Goal: Task Accomplishment & Management: Manage account settings

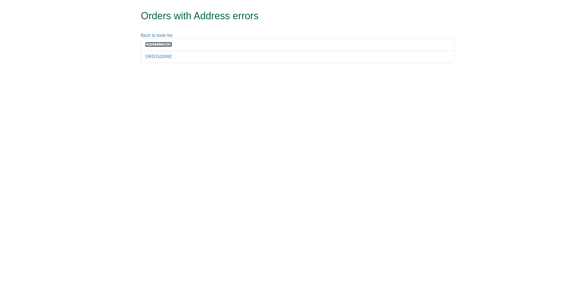
click at [161, 46] on link "ORD1519608" at bounding box center [158, 44] width 27 height 5
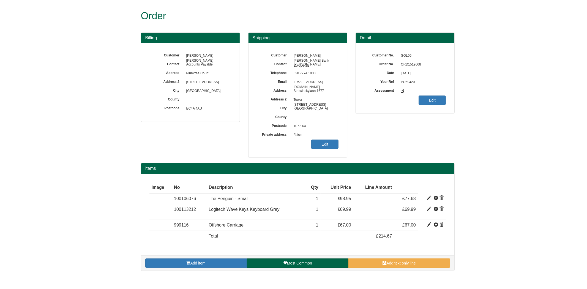
click at [406, 64] on span "ORD1519608" at bounding box center [422, 64] width 48 height 9
copy span "ORD1519608"
click at [316, 144] on link "Edit" at bounding box center [324, 143] width 27 height 9
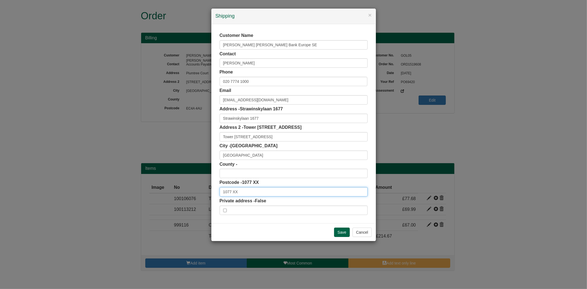
click at [233, 189] on input "1077 XX" at bounding box center [294, 191] width 148 height 9
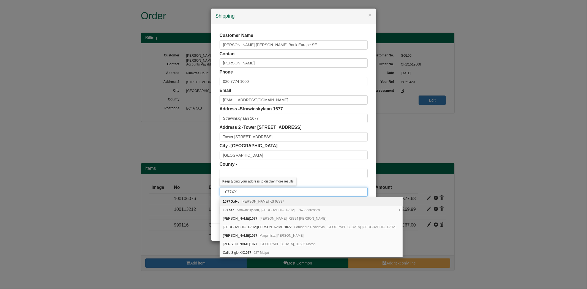
type input "1077XX"
click at [284, 163] on div "County -" at bounding box center [294, 169] width 148 height 17
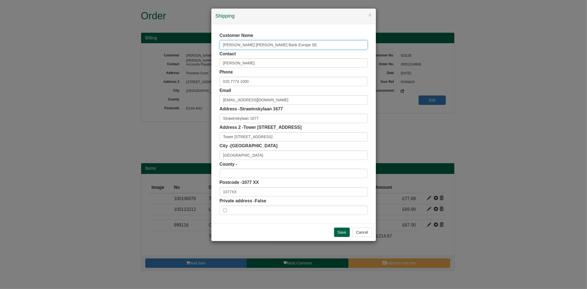
drag, startPoint x: 280, startPoint y: 44, endPoint x: 174, endPoint y: 53, distance: 106.3
click at [174, 53] on div "× Shipping Customer Name Goldman Sachs Bank Europe SE Contact Xinrong Lyu Phone…" at bounding box center [293, 144] width 587 height 289
click at [223, 118] on input "Strawinskylaan 1677" at bounding box center [294, 118] width 148 height 9
paste input "Goldman Sachs Bank Europe SE"
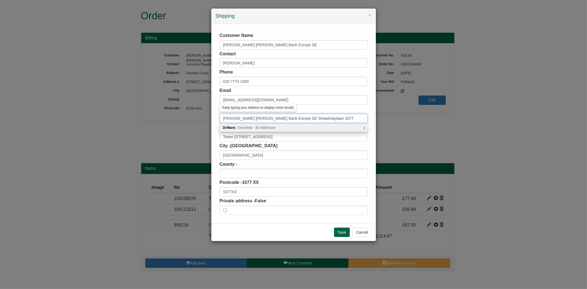
drag, startPoint x: 281, startPoint y: 119, endPoint x: 343, endPoint y: 119, distance: 62.2
click at [343, 119] on input "Goldman Sachs Bank Europe SE Strawinskylaan 1677" at bounding box center [294, 118] width 148 height 9
type input "Goldman Sachs Bank Europe SE"
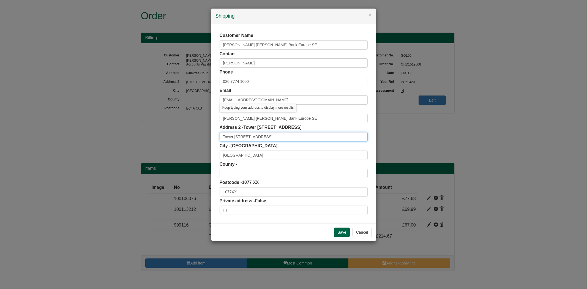
click at [222, 138] on input "Tower 10, World Trade Centre" at bounding box center [294, 136] width 148 height 9
paste input "Strawinskylaan 1677"
type input "Strawinskylaan 1677, Tower 10, World Trade Centre"
drag, startPoint x: 288, startPoint y: 48, endPoint x: 178, endPoint y: 45, distance: 110.4
click at [178, 45] on div "× Shipping Customer Name Goldman Sachs Bank Europe SE Contact Xinrong Lyu Phone…" at bounding box center [293, 144] width 587 height 289
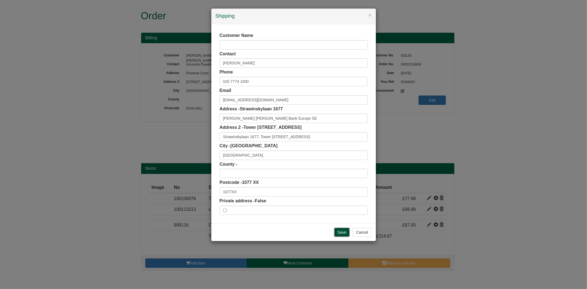
click at [348, 231] on input "Save" at bounding box center [342, 232] width 16 height 9
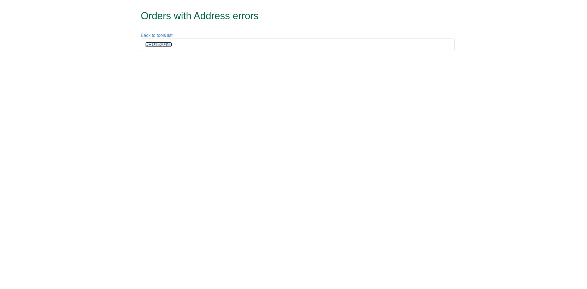
click at [161, 45] on link "ORD1520492" at bounding box center [158, 44] width 27 height 5
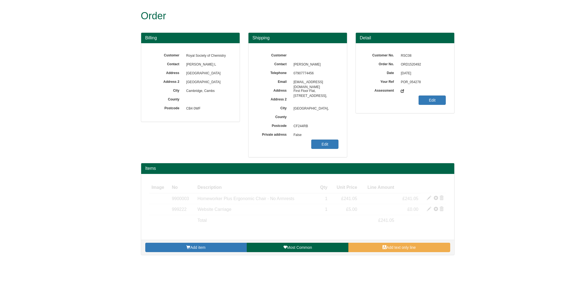
click at [412, 63] on span "ORD1520492" at bounding box center [422, 64] width 48 height 9
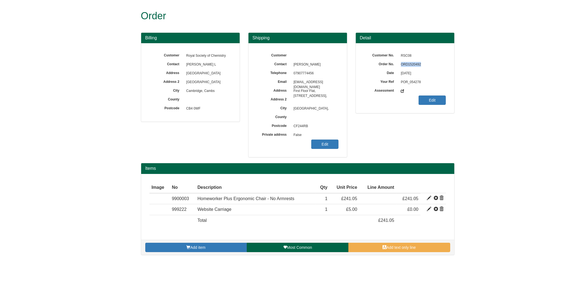
copy span "ORD1520492"
click at [332, 147] on link "Edit" at bounding box center [324, 143] width 27 height 9
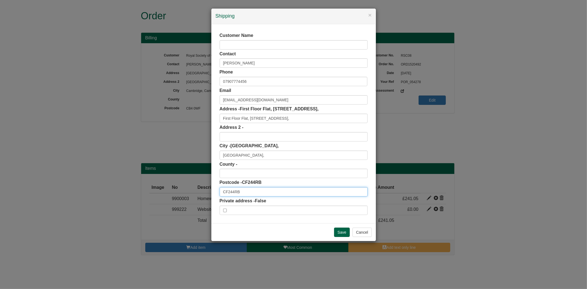
drag, startPoint x: 244, startPoint y: 192, endPoint x: 179, endPoint y: 199, distance: 65.3
click at [179, 199] on div "× Shipping Customer Name Contact Hannah Griffiths Phone 07907774456 Email Griff…" at bounding box center [293, 144] width 587 height 289
paste input "text"
click at [232, 193] on input "CF244RB" at bounding box center [294, 191] width 148 height 9
type input "CF24 4RB"
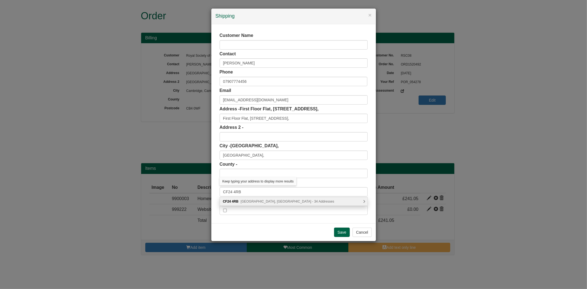
click at [259, 199] on div "CF24 4RB Clun Terrace, Cardiff - 34 Addresses" at bounding box center [293, 201] width 147 height 8
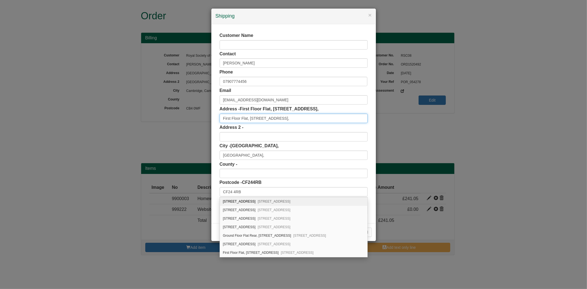
click at [289, 116] on input "First Floor Flat, 53 Clun Terrace," at bounding box center [294, 118] width 148 height 9
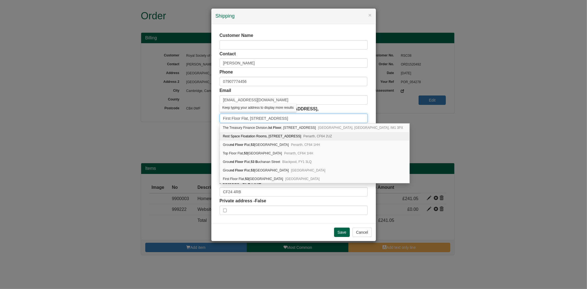
type input "First Floor Flat, 53 Clun Terrace"
click at [217, 137] on div "Customer Name Contact Hannah Griffiths Phone 07907774456 Email GriffithsH@rsc.o…" at bounding box center [293, 123] width 165 height 199
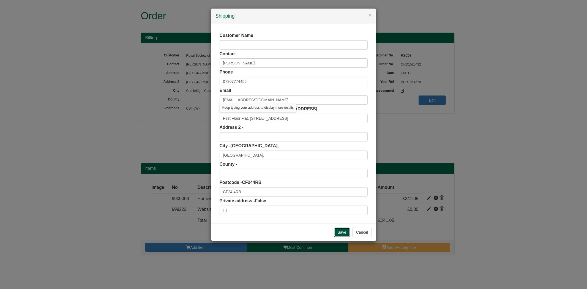
click at [344, 230] on input "Save" at bounding box center [342, 232] width 16 height 9
